Goal: Task Accomplishment & Management: Manage account settings

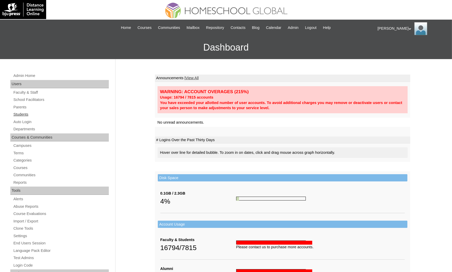
click at [38, 111] on link "Students" at bounding box center [61, 114] width 96 height 6
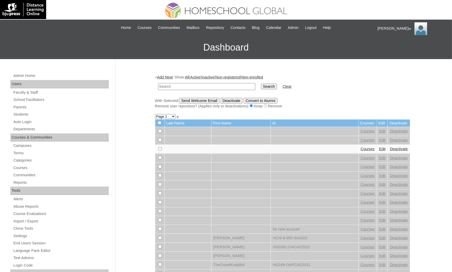
drag, startPoint x: 163, startPoint y: 86, endPoint x: 166, endPoint y: 89, distance: 4.4
click at [164, 87] on input "text" at bounding box center [206, 86] width 97 height 7
paste input "Nate Austin"
type input "Nate Austin"
click at [261, 84] on input "Search" at bounding box center [269, 87] width 16 height 6
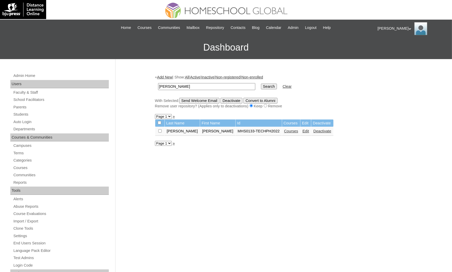
click at [284, 129] on link "Courses" at bounding box center [291, 131] width 14 height 4
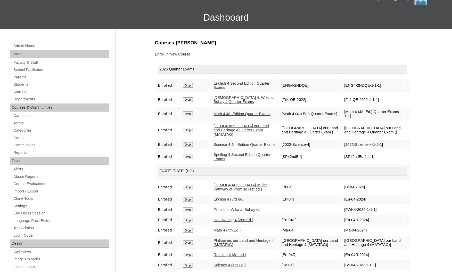
scroll to position [77, 0]
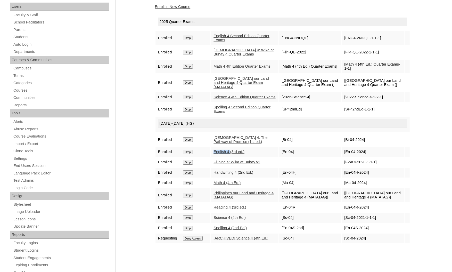
drag, startPoint x: 214, startPoint y: 147, endPoint x: 232, endPoint y: 151, distance: 18.1
click at [232, 151] on td "English 4 (3rd ed.)" at bounding box center [245, 152] width 68 height 10
copy link "English 4"
click at [186, 36] on input "Drop" at bounding box center [188, 38] width 10 height 5
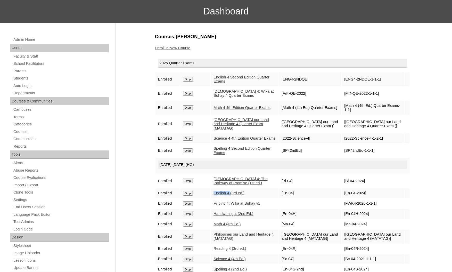
scroll to position [0, 0]
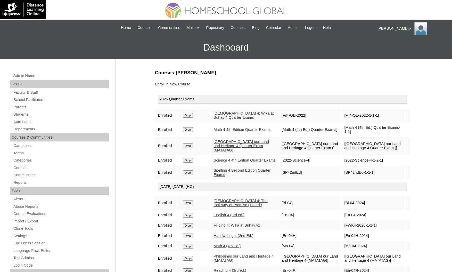
click at [181, 85] on link "Enroll in New Course" at bounding box center [173, 84] width 36 height 4
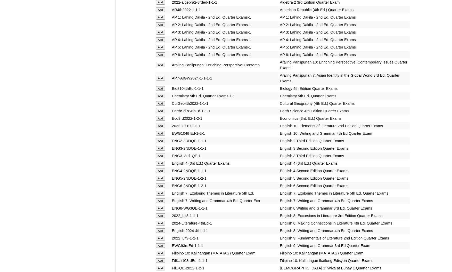
click at [161, 161] on input "Add" at bounding box center [160, 163] width 9 height 5
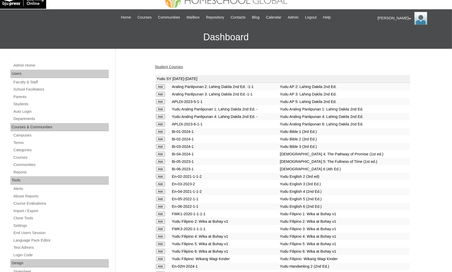
scroll to position [0, 0]
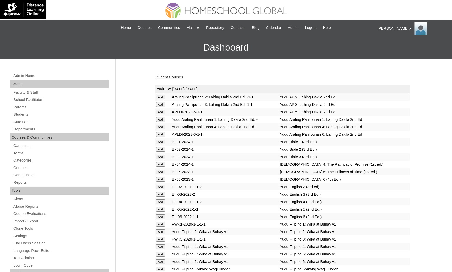
click at [177, 75] on link "Student Courses" at bounding box center [169, 77] width 28 height 4
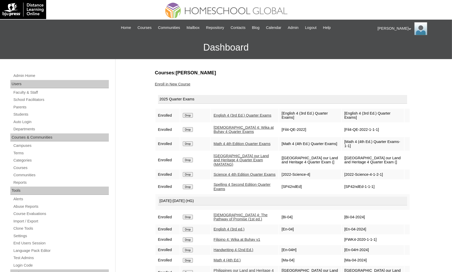
click at [0, 174] on div "Admin Home Users Faculty & Staff School Facilitators Parents Students Auto Logi…" at bounding box center [226, 237] width 452 height 356
click at [0, 180] on div "Admin Home Users Faculty & Staff School Facilitators Parents Students Auto Logi…" at bounding box center [226, 237] width 452 height 356
click at [0, 167] on div "Admin Home Users Faculty & Staff School Facilitators Parents Students Auto Logi…" at bounding box center [226, 237] width 452 height 356
